Goal: Information Seeking & Learning: Learn about a topic

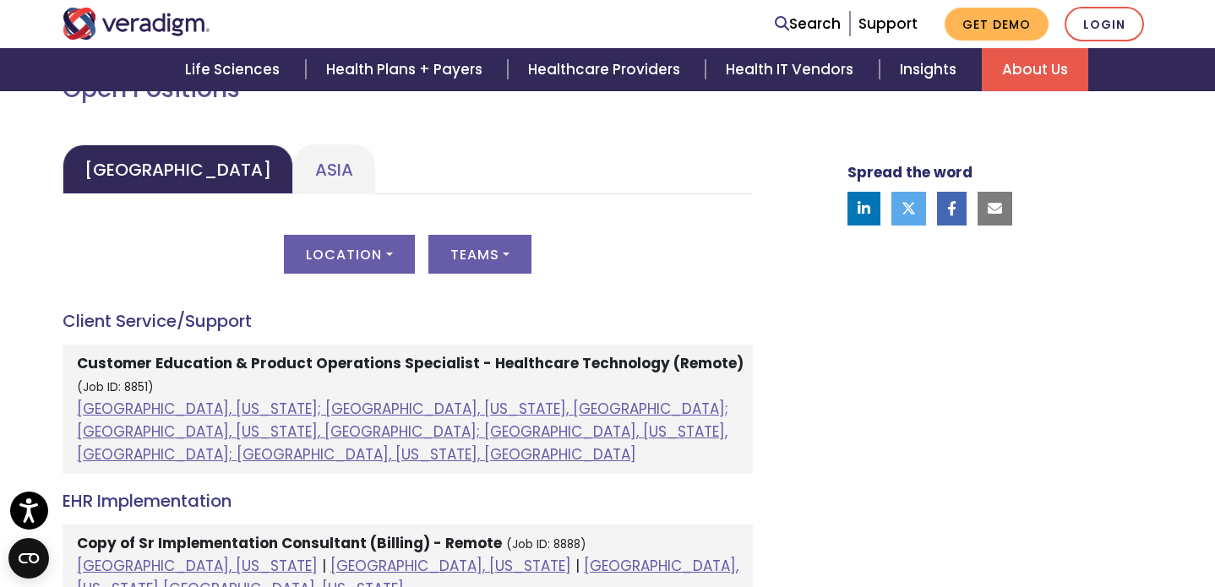
scroll to position [808, 0]
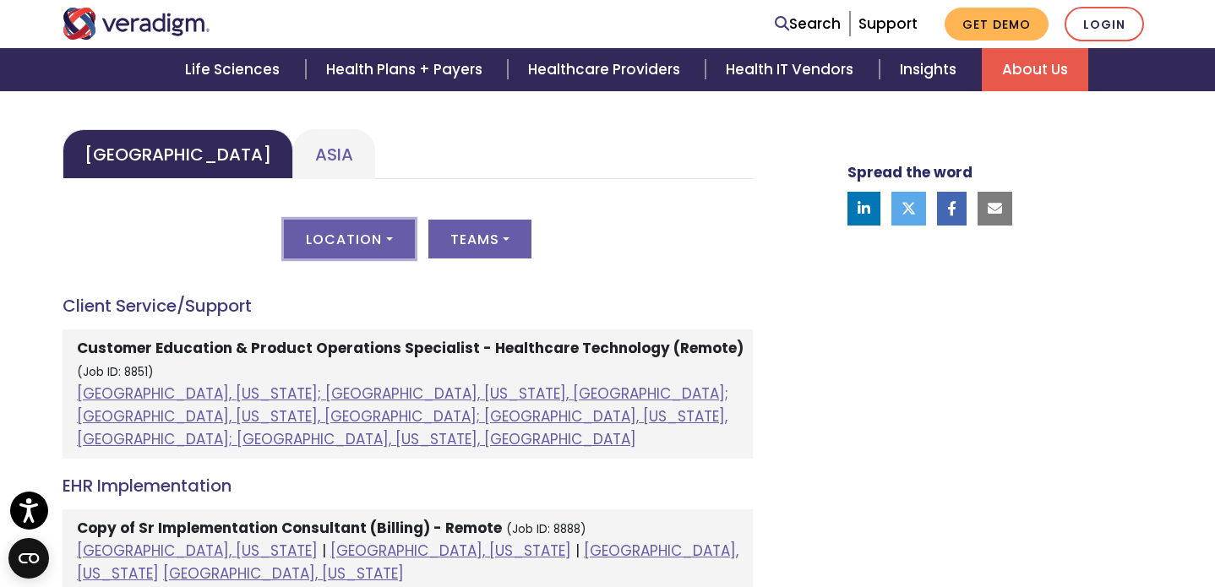
click at [391, 245] on button "Location" at bounding box center [349, 239] width 130 height 39
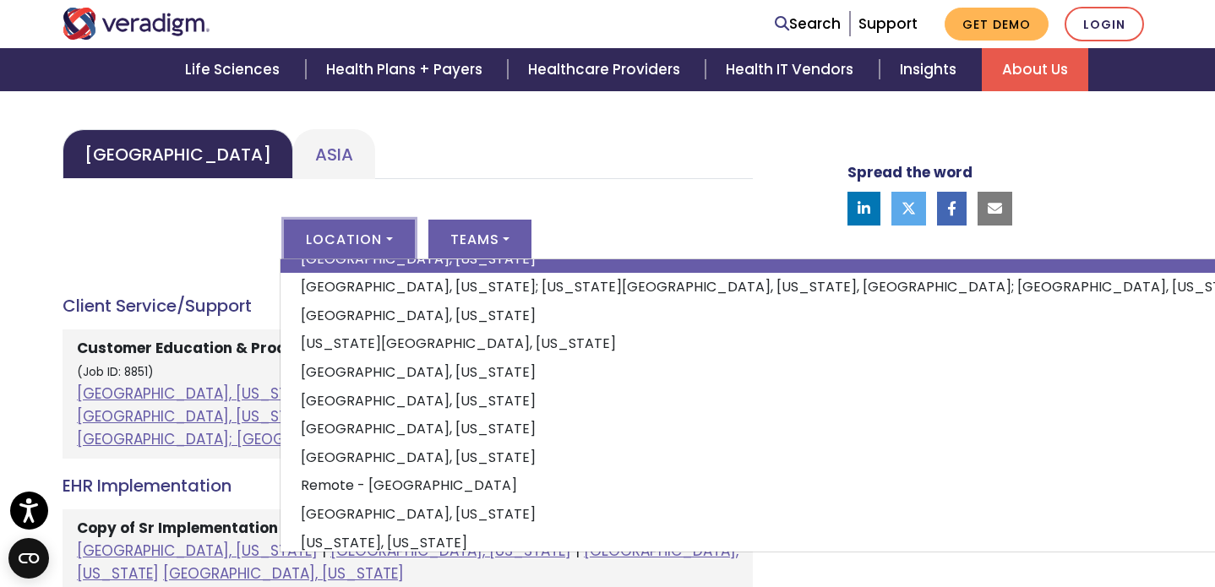
scroll to position [204, 0]
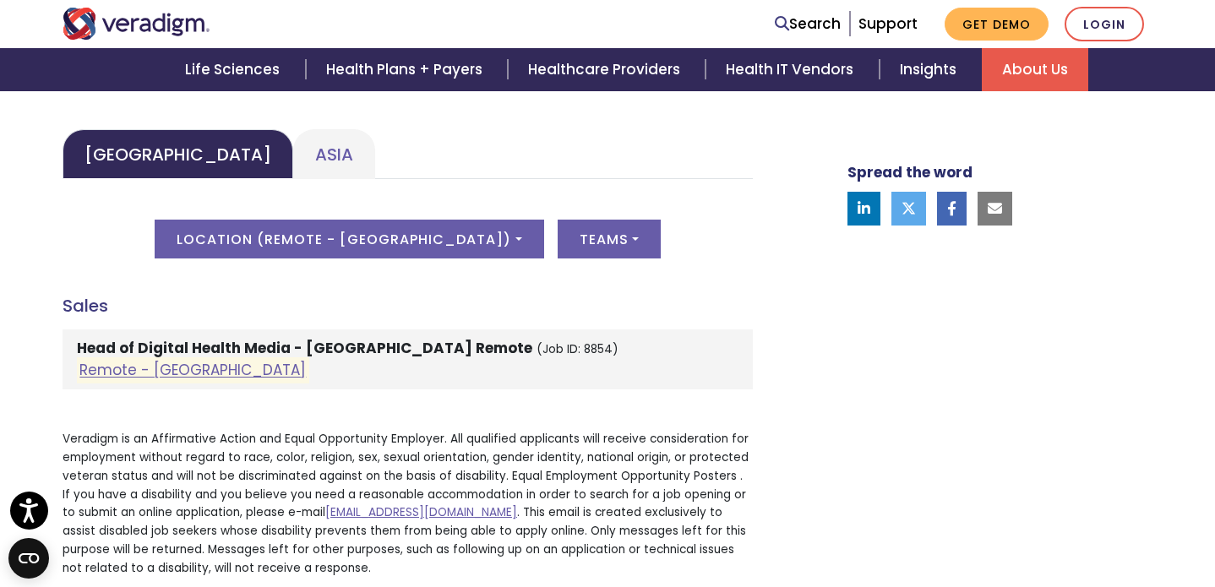
click at [841, 425] on div "Spread the word" at bounding box center [979, 182] width 372 height 818
click at [557, 239] on button "Teams" at bounding box center [608, 239] width 103 height 39
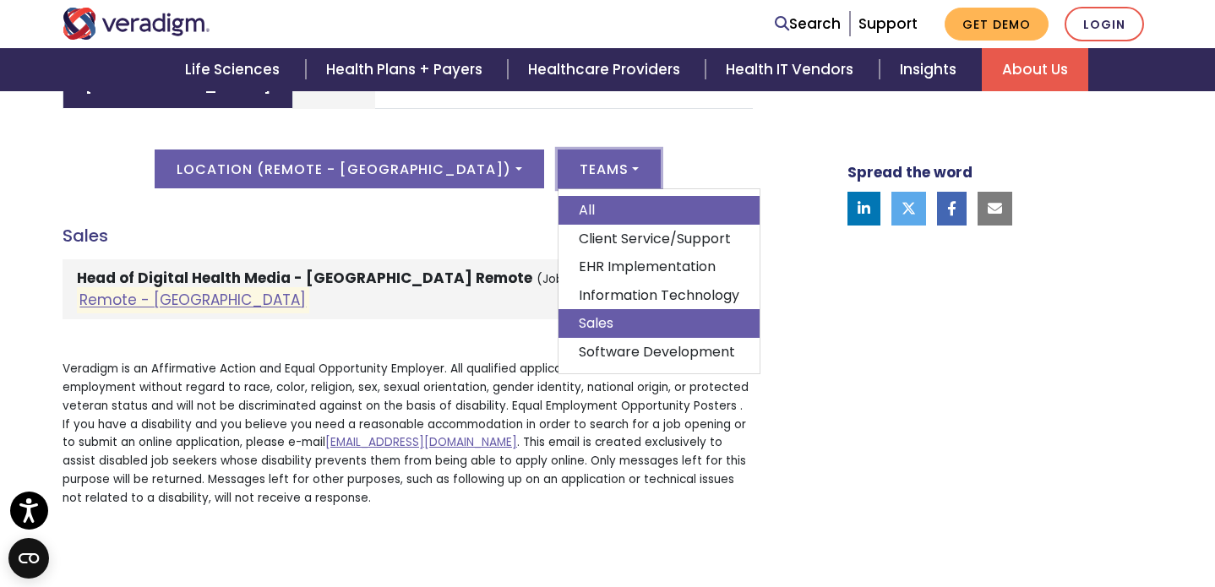
scroll to position [878, 0]
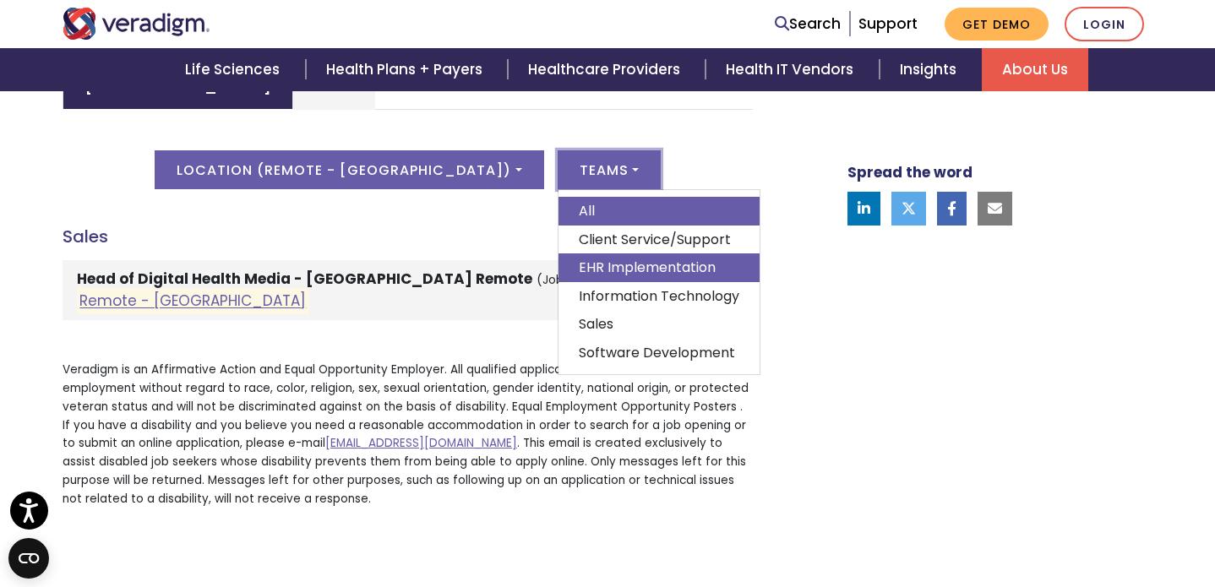
click at [617, 271] on link "EHR Implementation" at bounding box center [658, 267] width 201 height 29
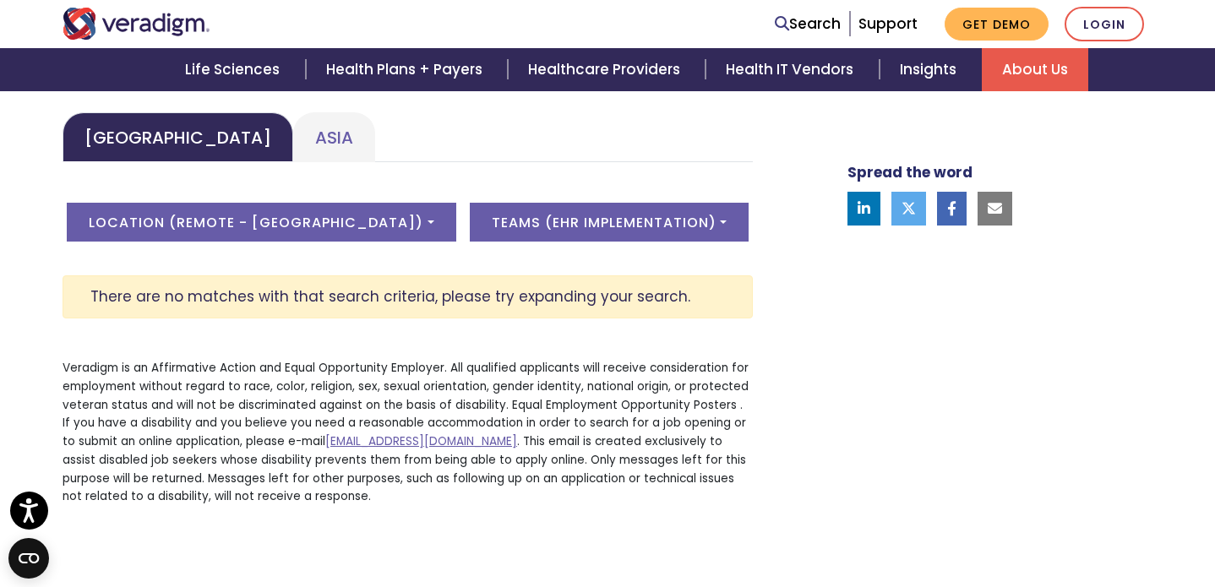
scroll to position [824, 0]
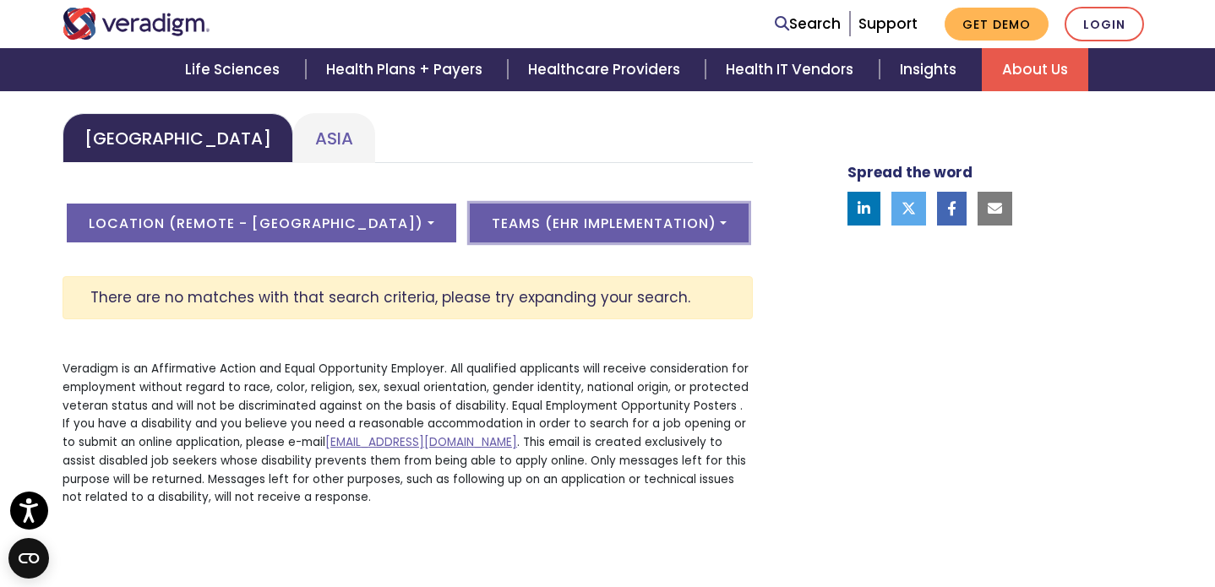
click at [606, 217] on button "Teams ( EHR Implementation )" at bounding box center [609, 223] width 279 height 39
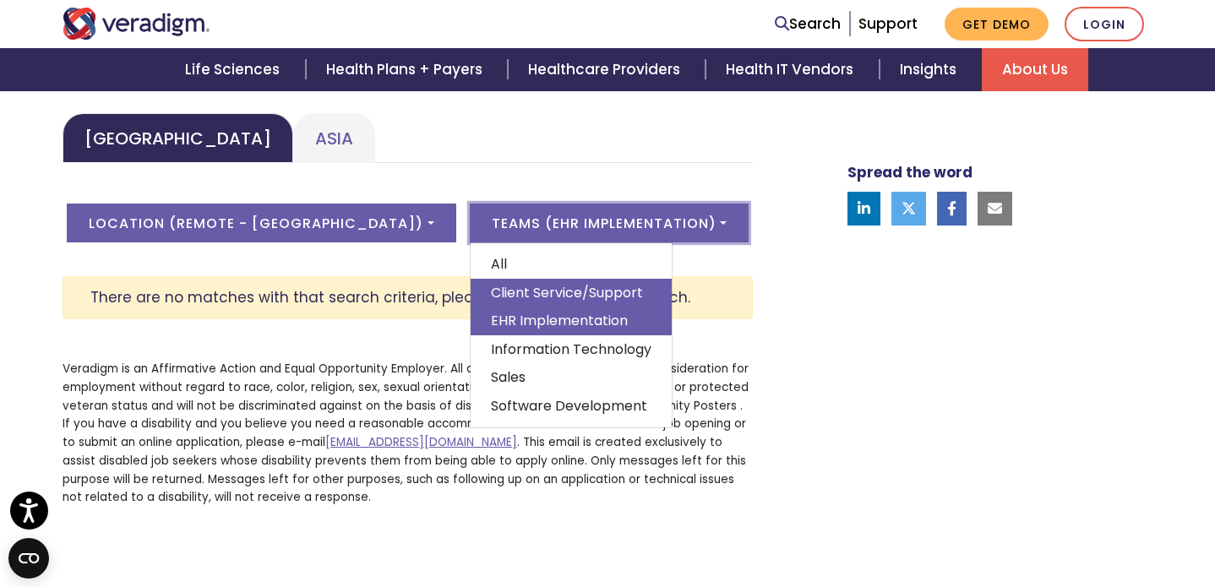
click at [576, 289] on link "Client Service/Support" at bounding box center [570, 293] width 201 height 29
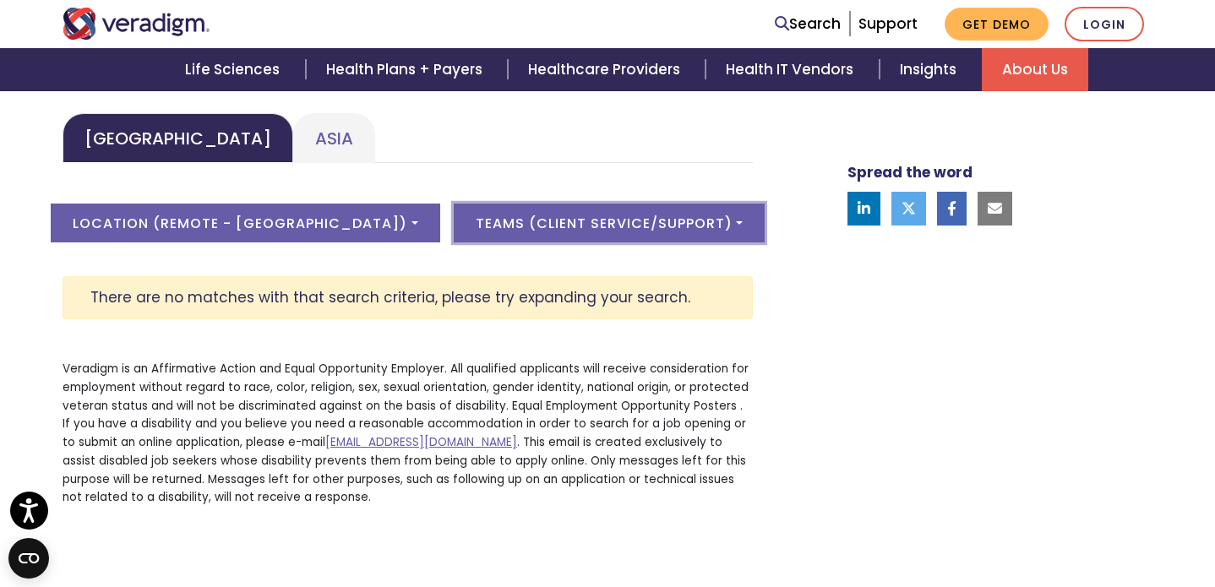
click at [585, 232] on button "Teams ( Client Service/Support )" at bounding box center [609, 223] width 311 height 39
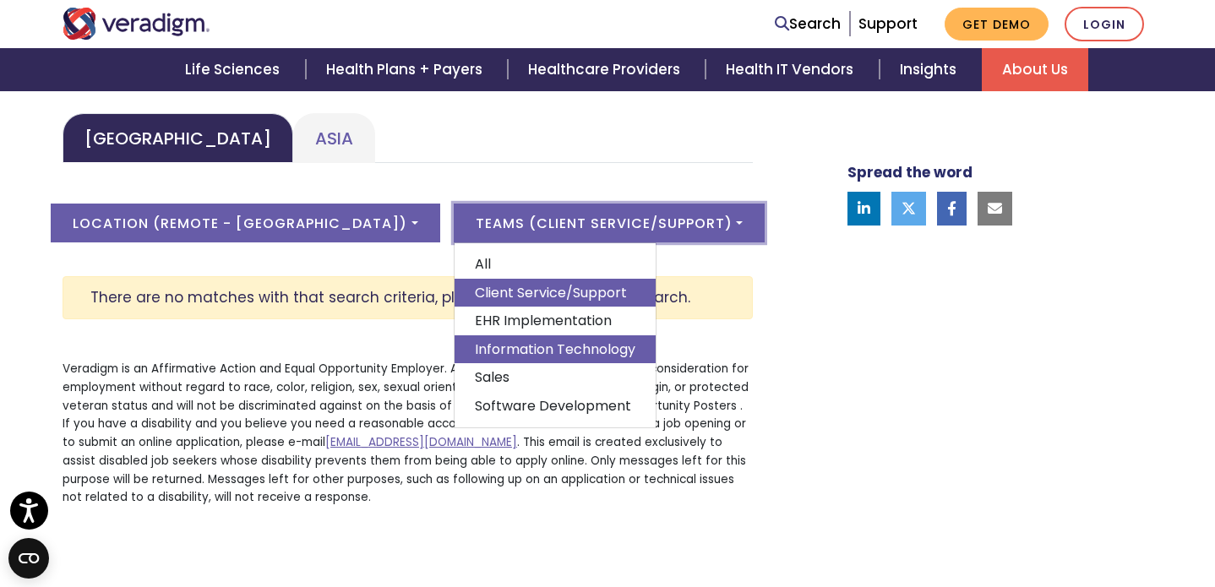
click at [524, 348] on link "Information Technology" at bounding box center [554, 349] width 201 height 29
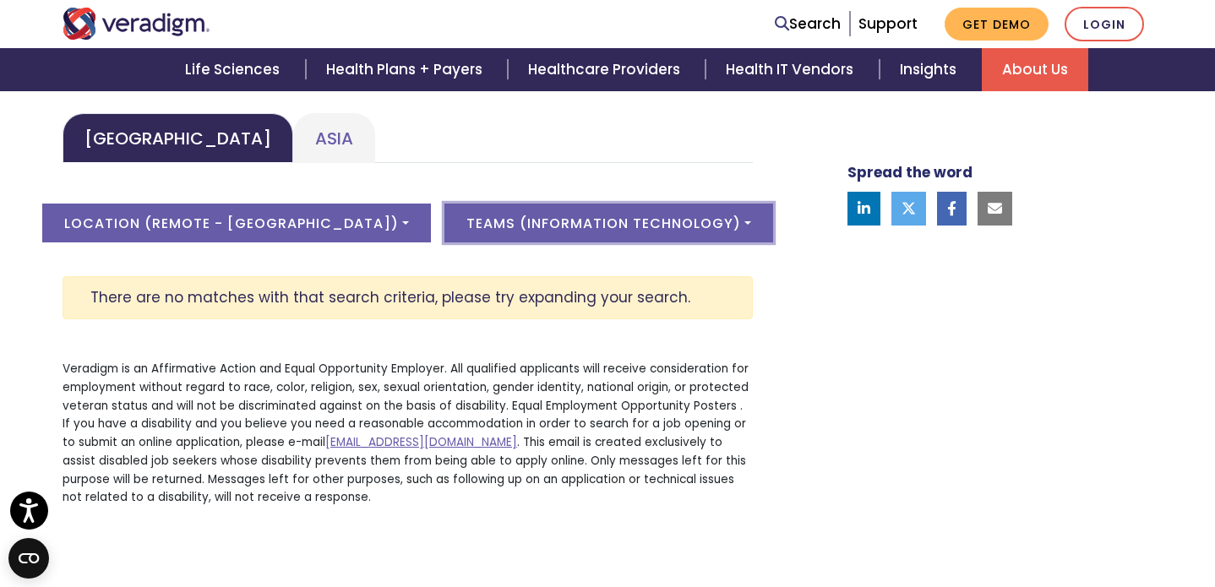
click at [547, 220] on button "Teams ( Information Technology )" at bounding box center [608, 223] width 329 height 39
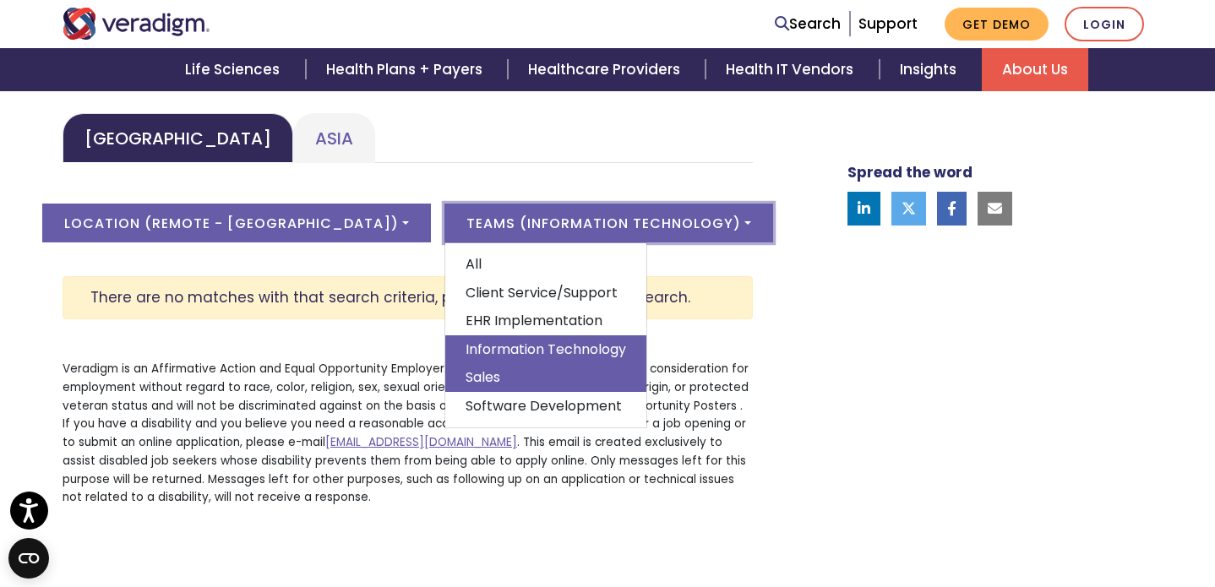
click at [503, 374] on link "Sales" at bounding box center [545, 377] width 201 height 29
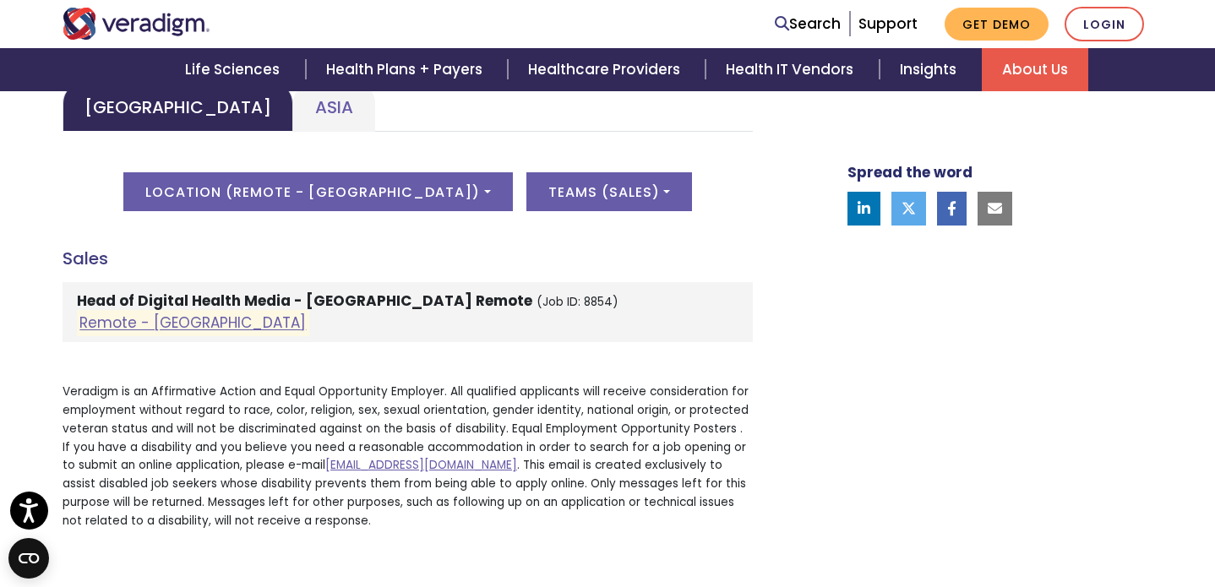
scroll to position [858, 0]
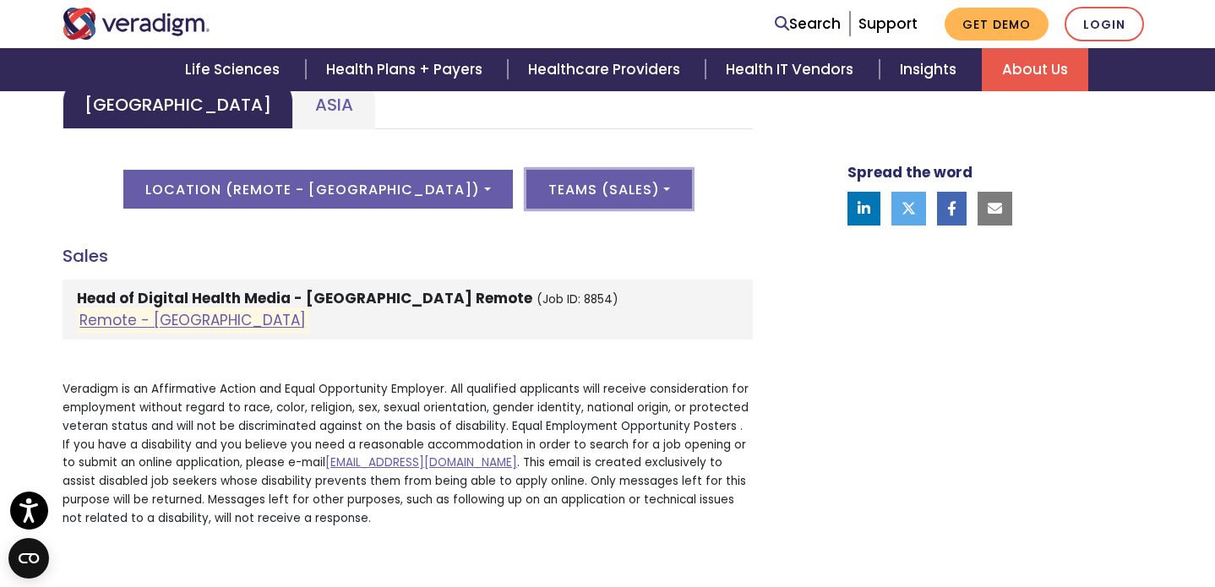
click at [533, 195] on button "Teams ( Sales )" at bounding box center [609, 189] width 166 height 39
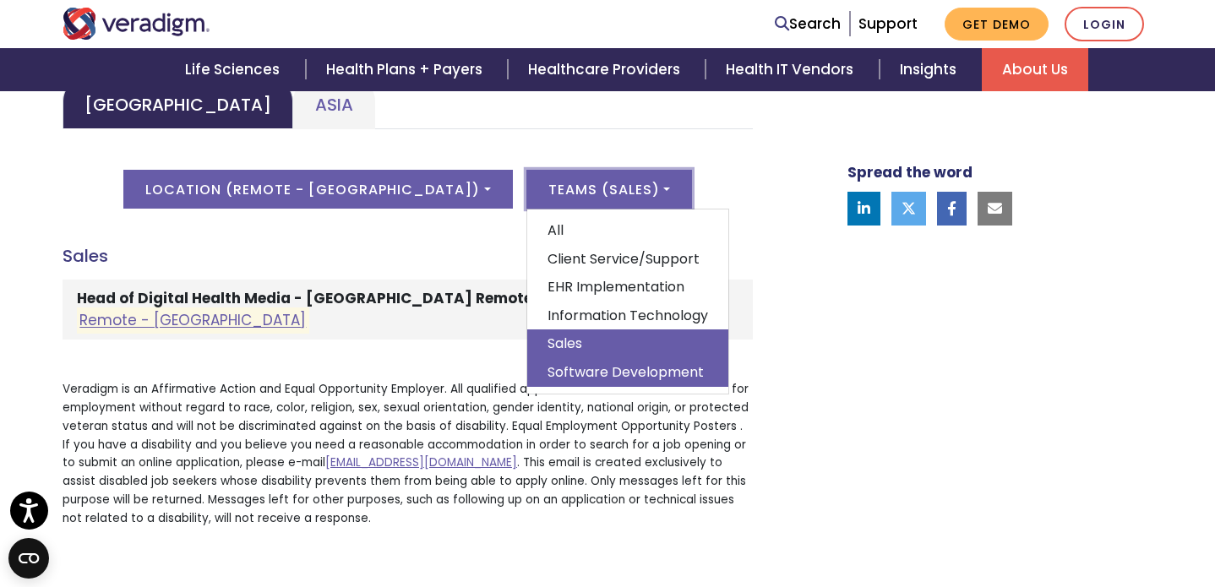
click at [527, 369] on link "Software Development" at bounding box center [627, 372] width 201 height 29
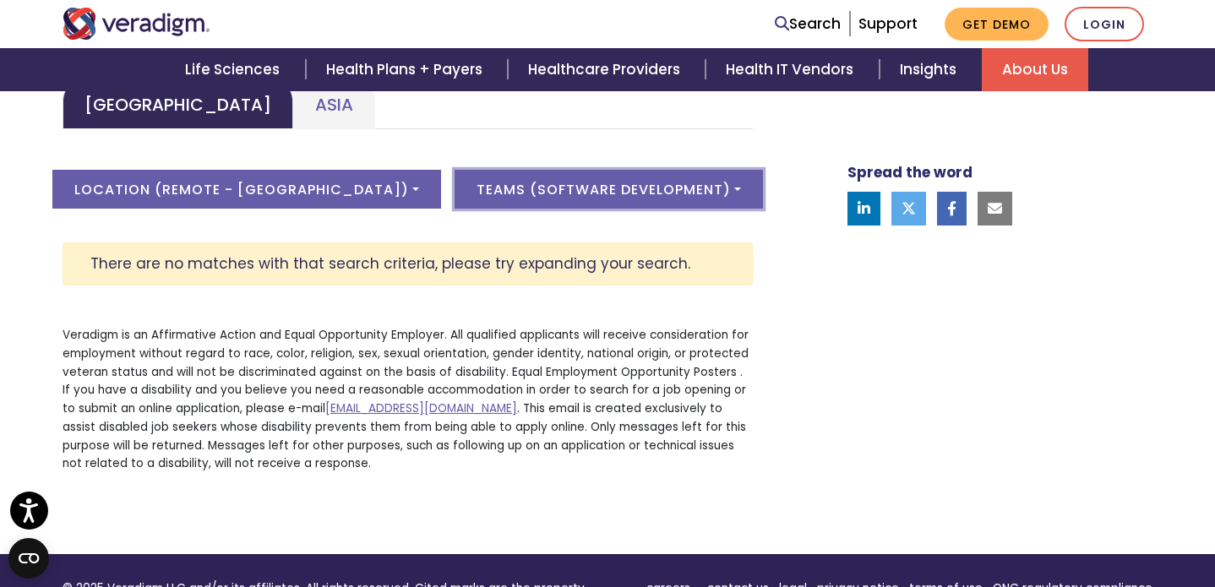
click at [527, 192] on button "Teams ( Software Development )" at bounding box center [608, 189] width 308 height 39
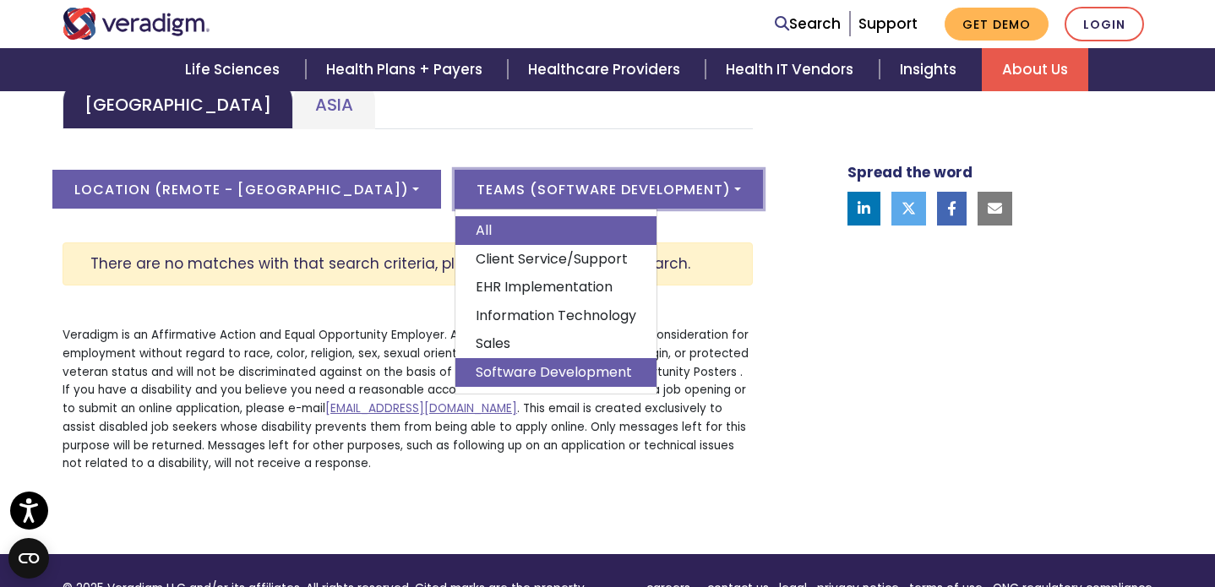
click at [514, 231] on link "All" at bounding box center [555, 230] width 201 height 29
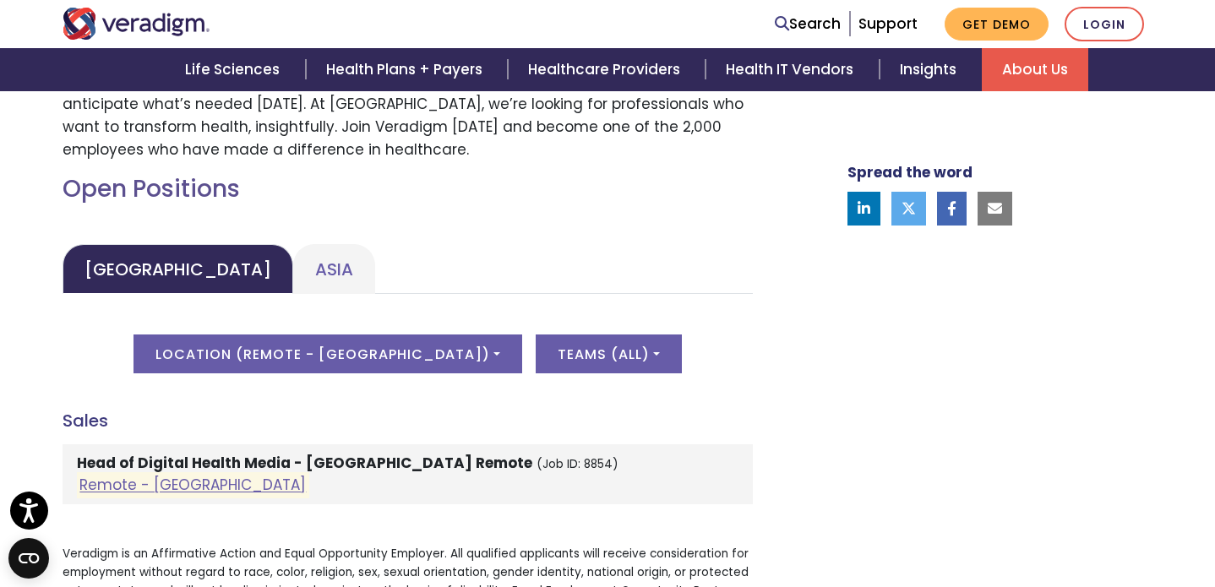
scroll to position [735, 0]
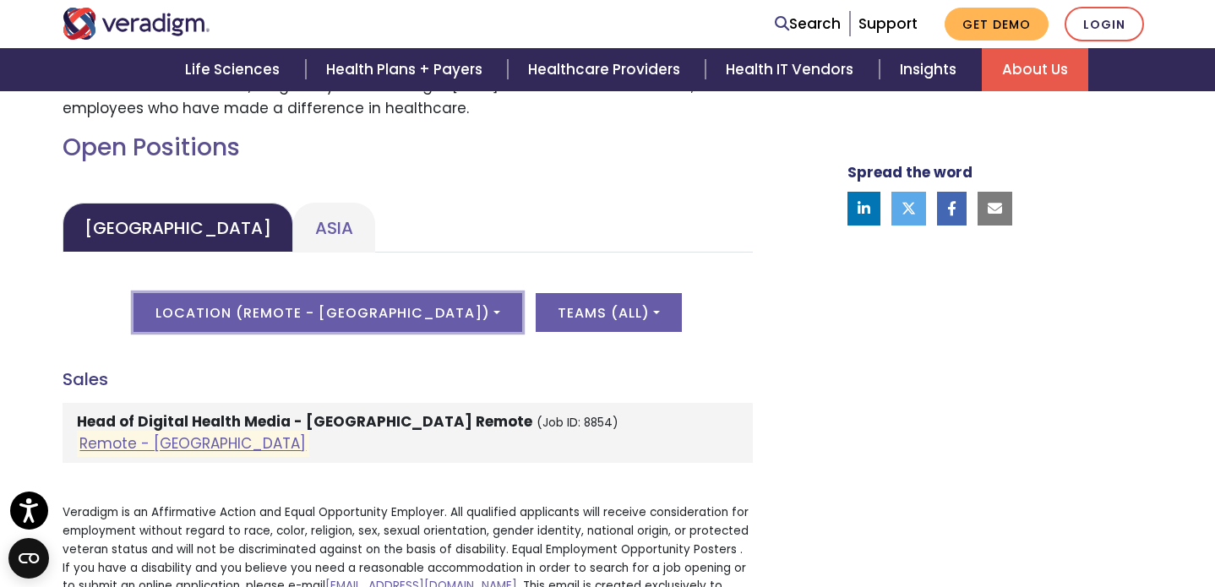
click at [391, 318] on button "Location ( Remote - [GEOGRAPHIC_DATA] )" at bounding box center [327, 312] width 389 height 39
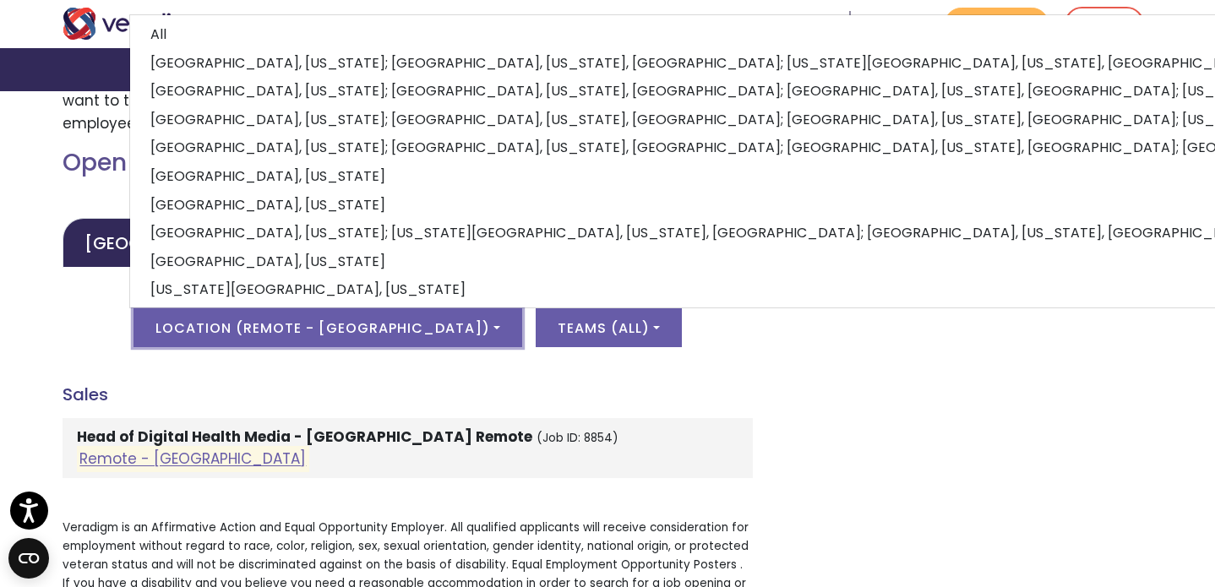
scroll to position [0, 0]
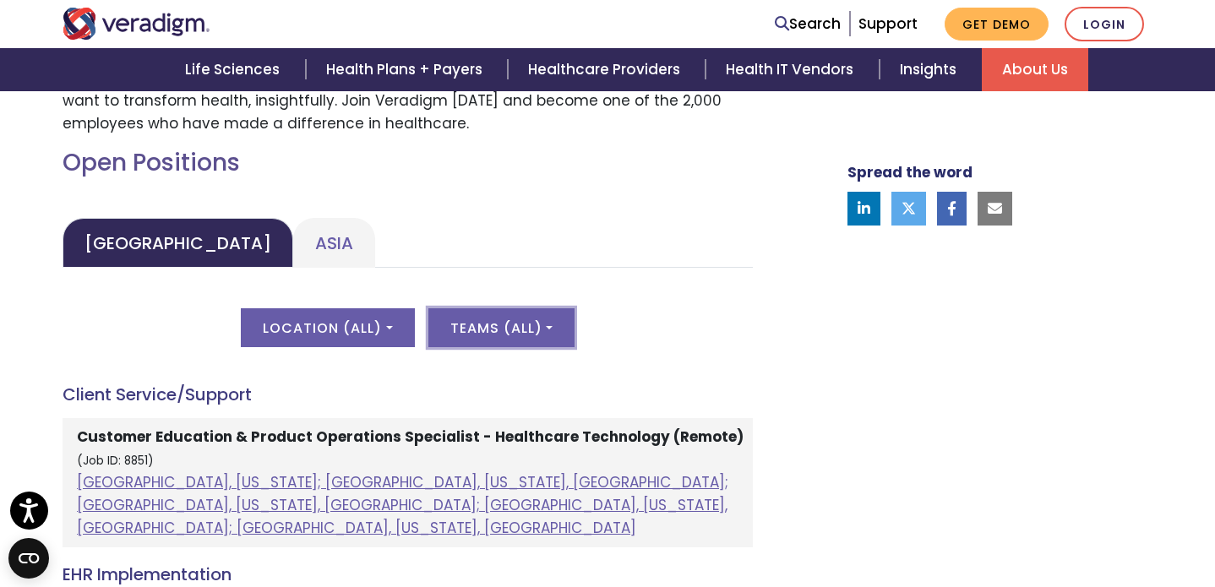
click at [525, 327] on button "Teams ( All )" at bounding box center [501, 327] width 146 height 39
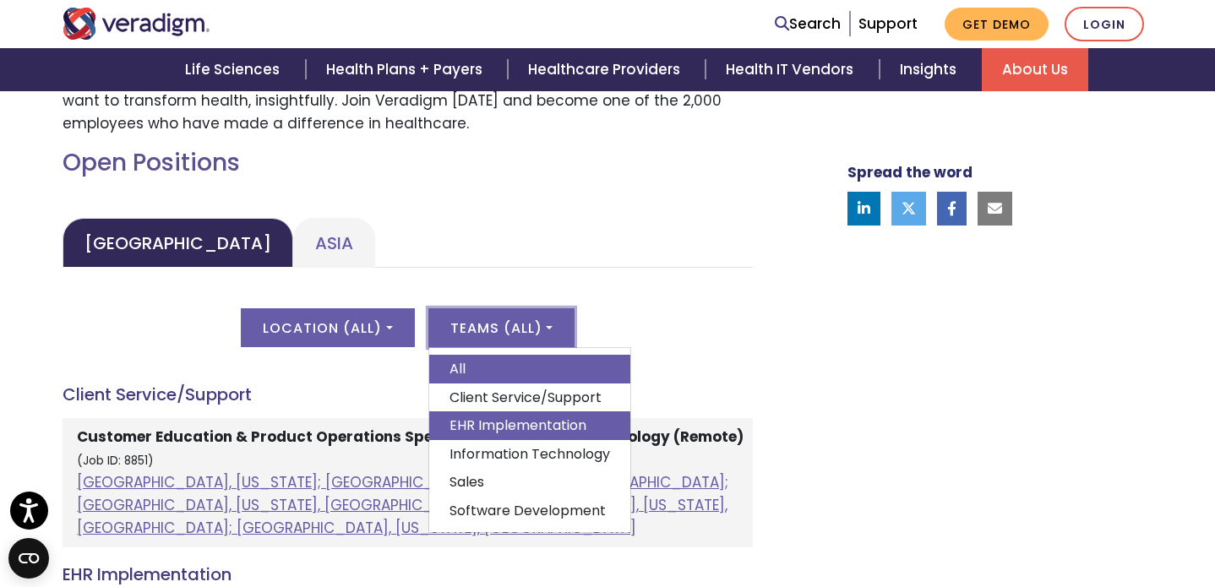
click at [524, 430] on link "EHR Implementation" at bounding box center [529, 425] width 201 height 29
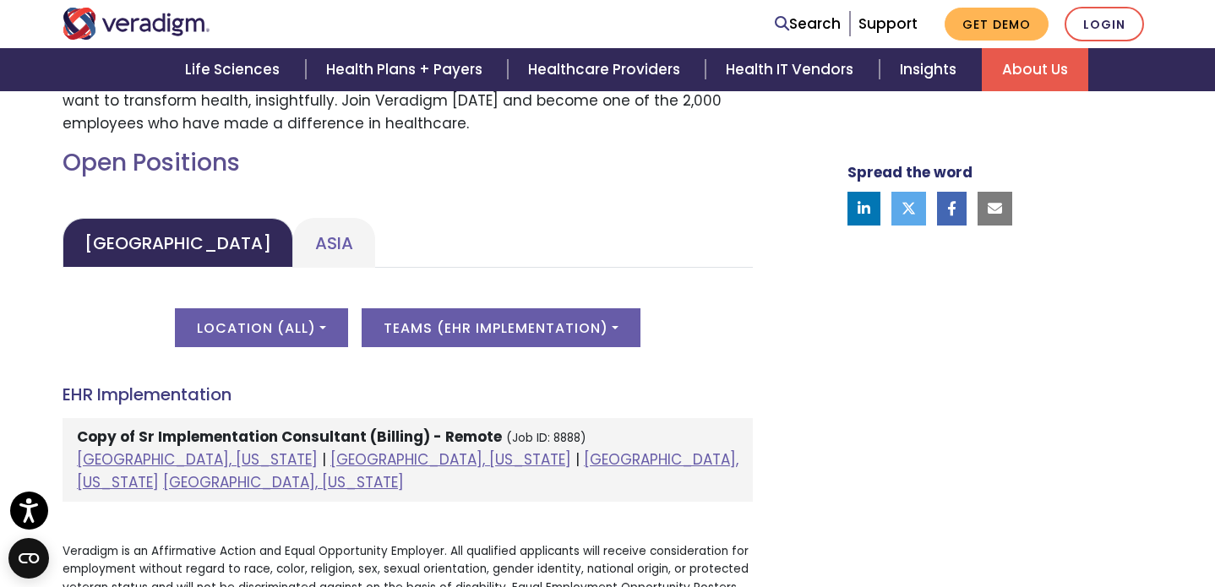
click at [868, 450] on div "Spread the word" at bounding box center [979, 281] width 372 height 841
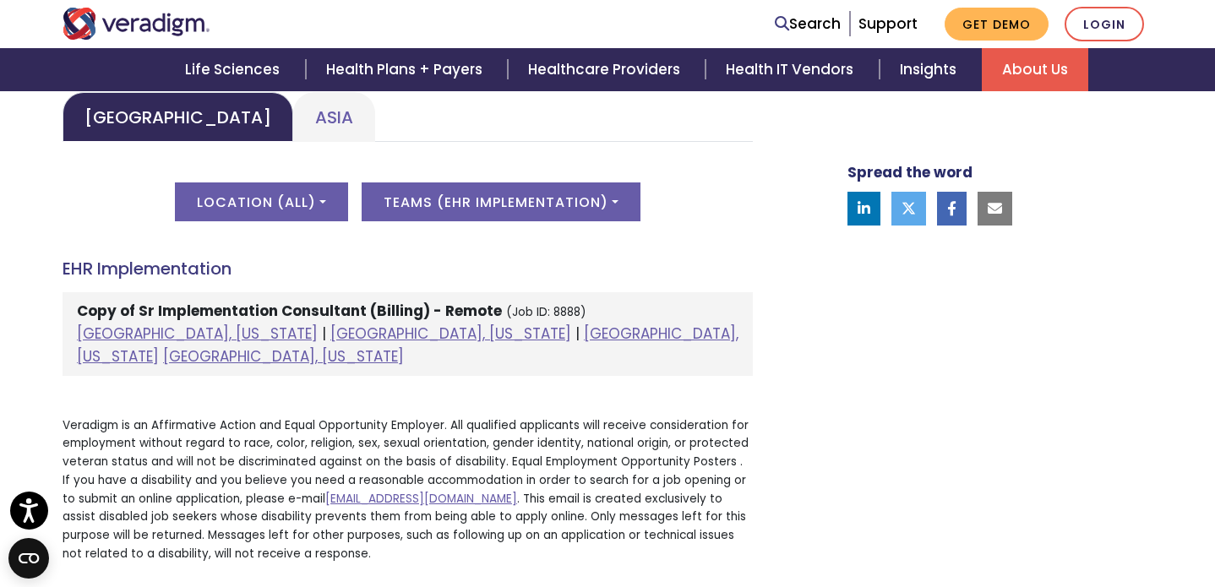
scroll to position [840, 0]
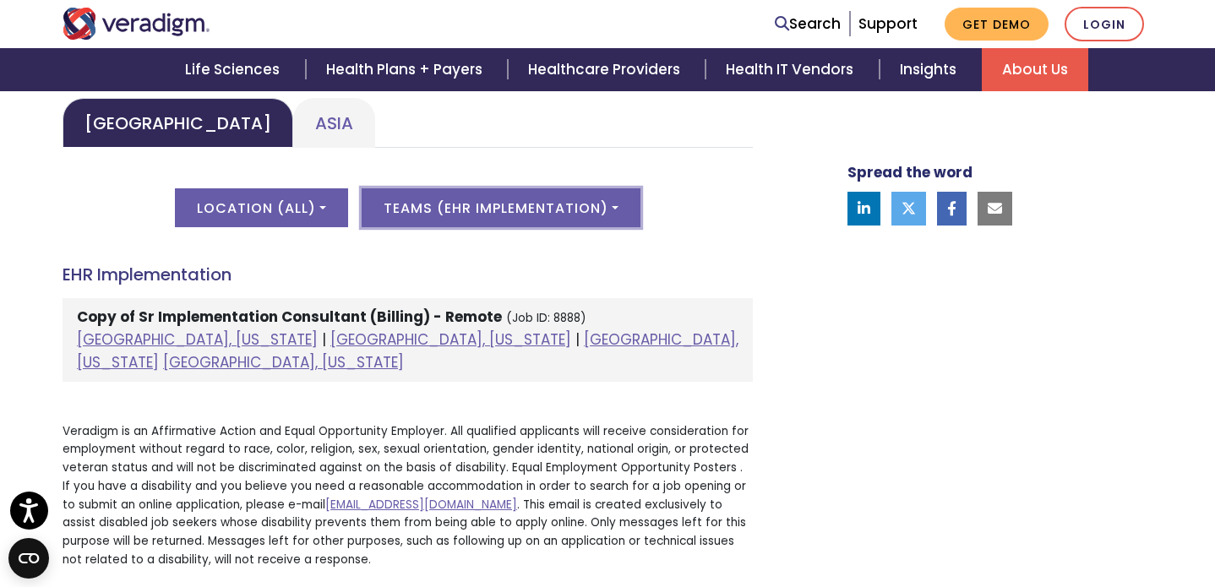
click at [565, 215] on button "Teams ( EHR Implementation )" at bounding box center [500, 207] width 279 height 39
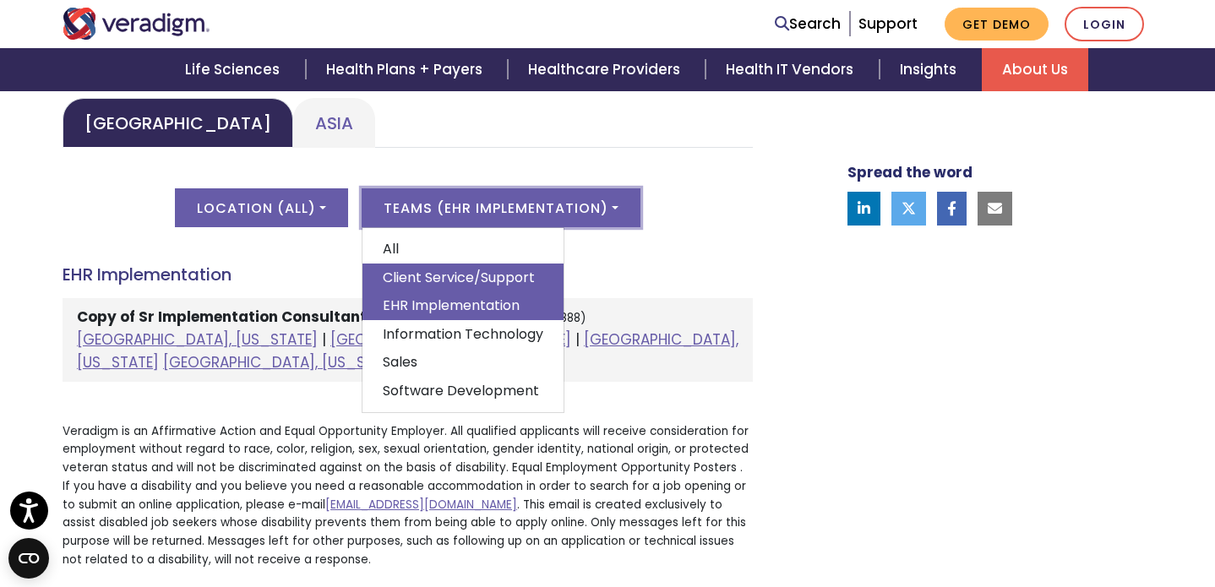
click at [534, 276] on link "Client Service/Support" at bounding box center [462, 278] width 201 height 29
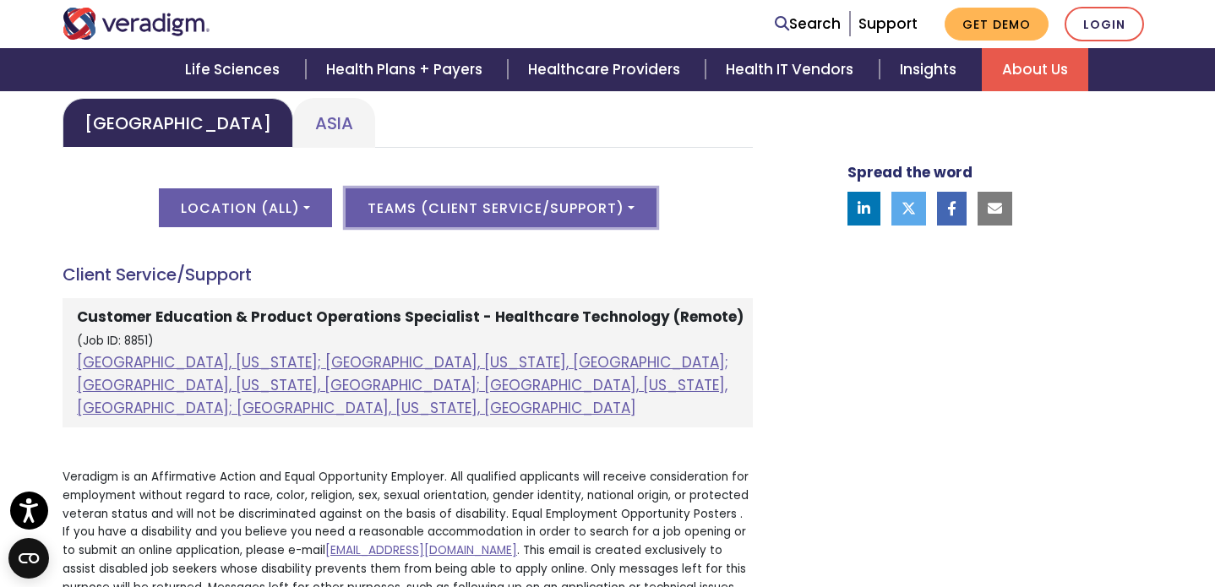
click at [540, 215] on button "Teams ( Client Service/Support )" at bounding box center [500, 207] width 311 height 39
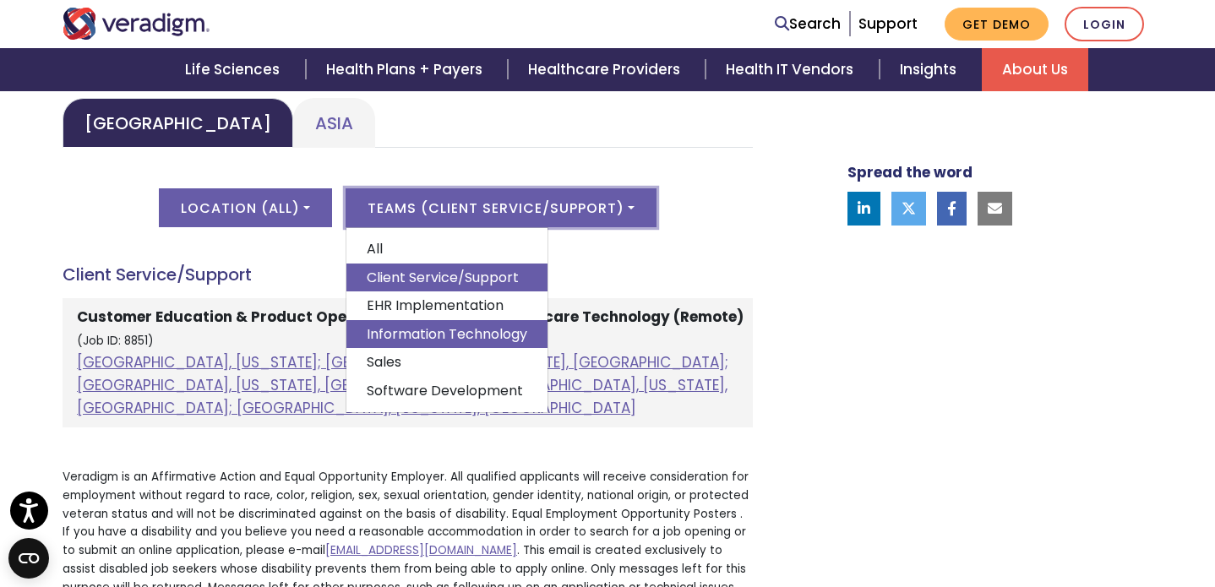
click at [500, 330] on link "Information Technology" at bounding box center [446, 334] width 201 height 29
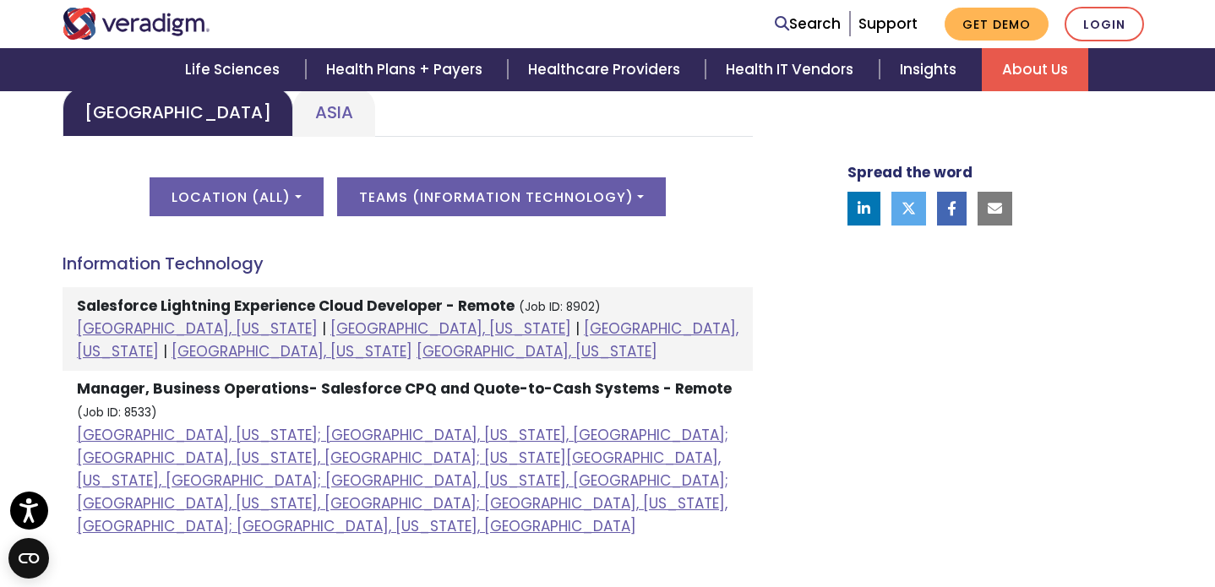
scroll to position [845, 0]
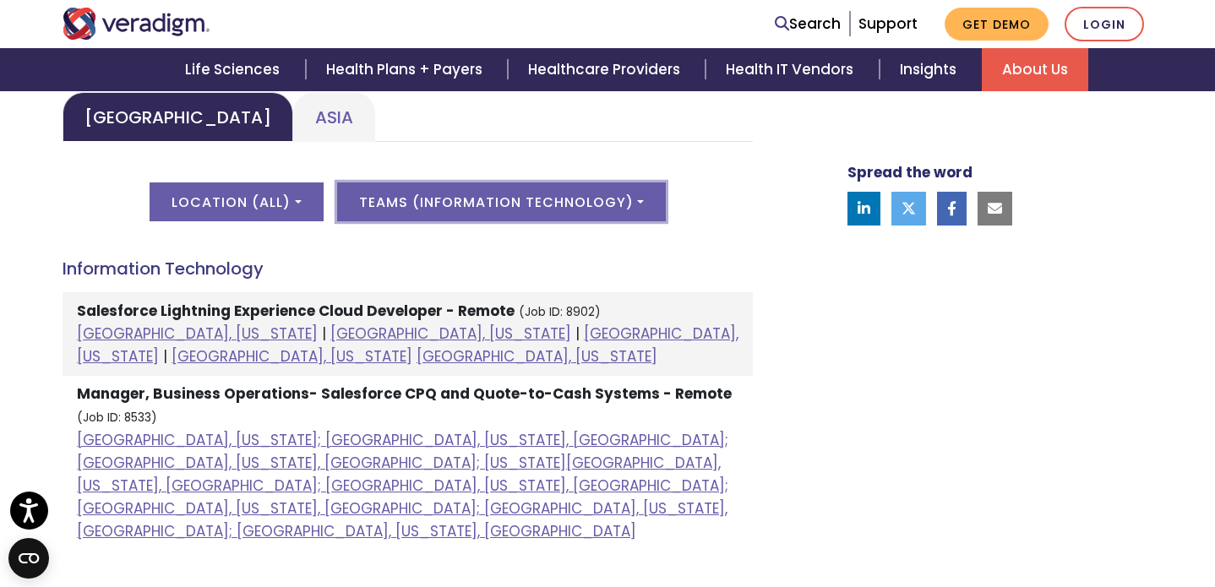
click at [572, 191] on button "Teams ( Information Technology )" at bounding box center [501, 201] width 329 height 39
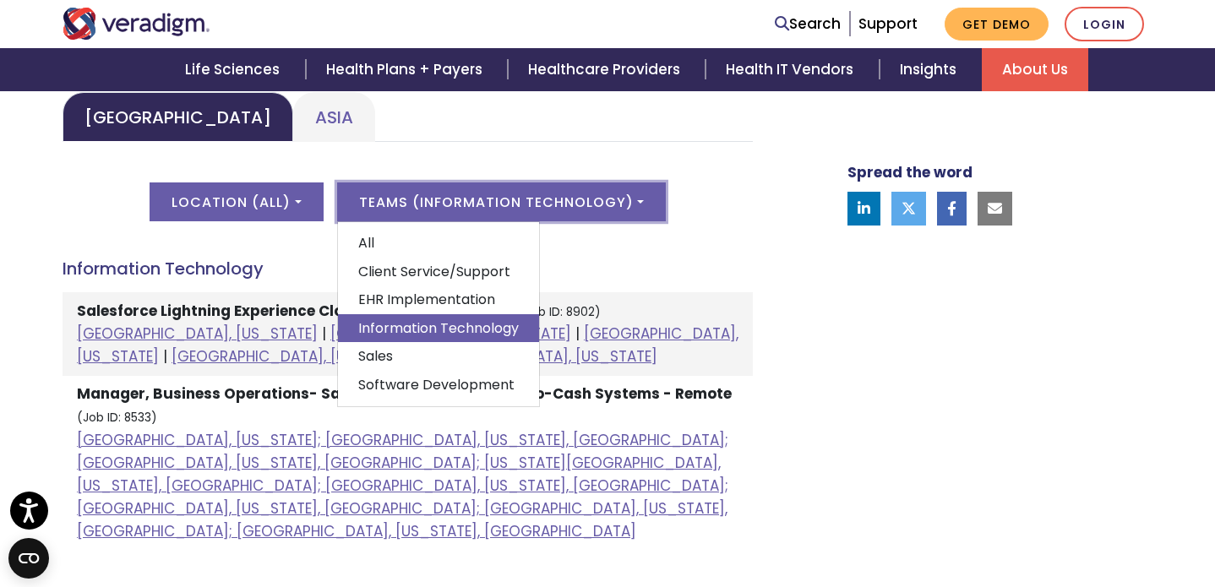
click at [871, 339] on div "Spread the word" at bounding box center [979, 244] width 372 height 1016
